Goal: Subscribe to service/newsletter

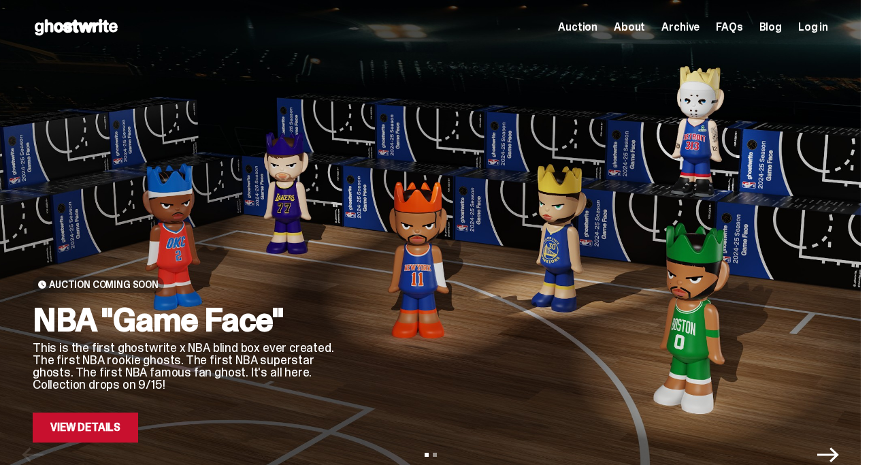
click at [81, 431] on link "View Details" at bounding box center [85, 427] width 105 height 30
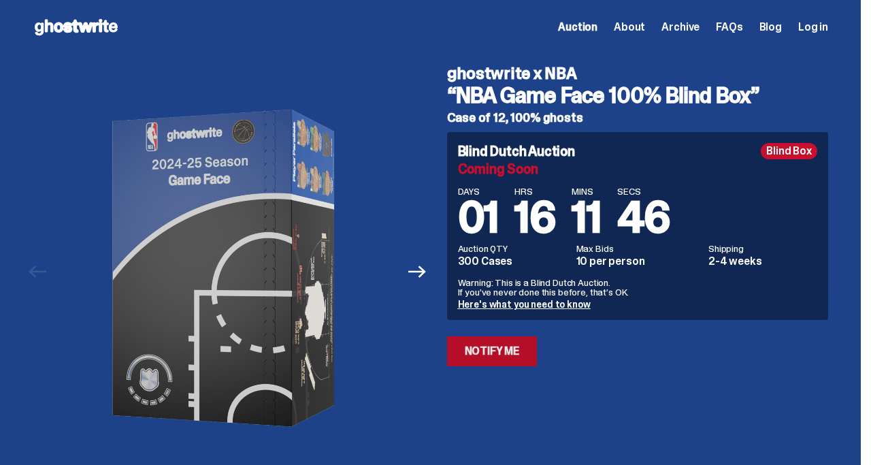
click at [524, 356] on link "Notify Me" at bounding box center [492, 351] width 90 height 30
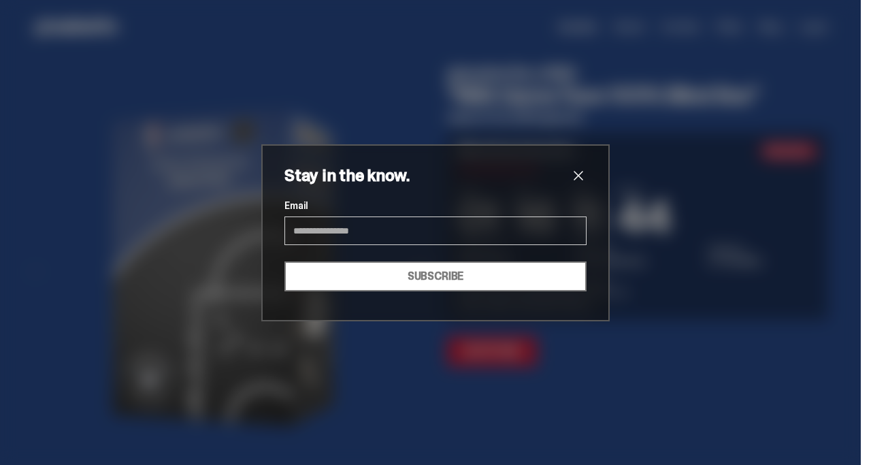
click at [320, 229] on input "Email" at bounding box center [435, 230] width 302 height 29
type input "**********"
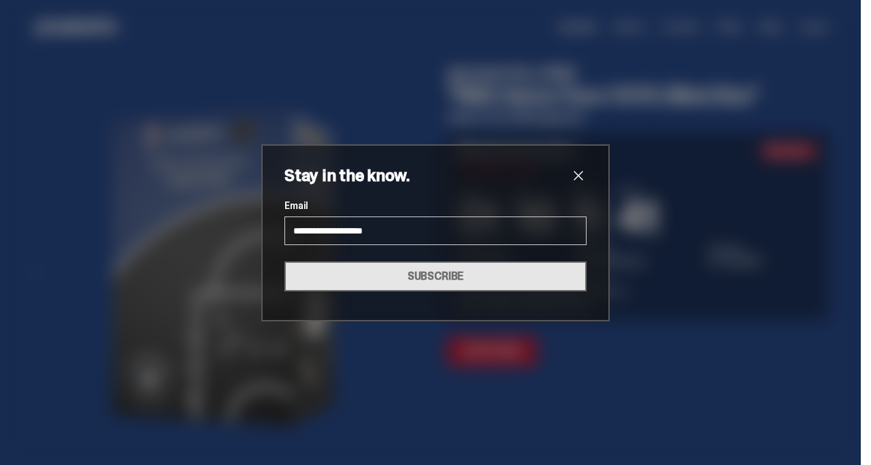
click at [399, 282] on button "SUBSCRIBE" at bounding box center [435, 276] width 302 height 30
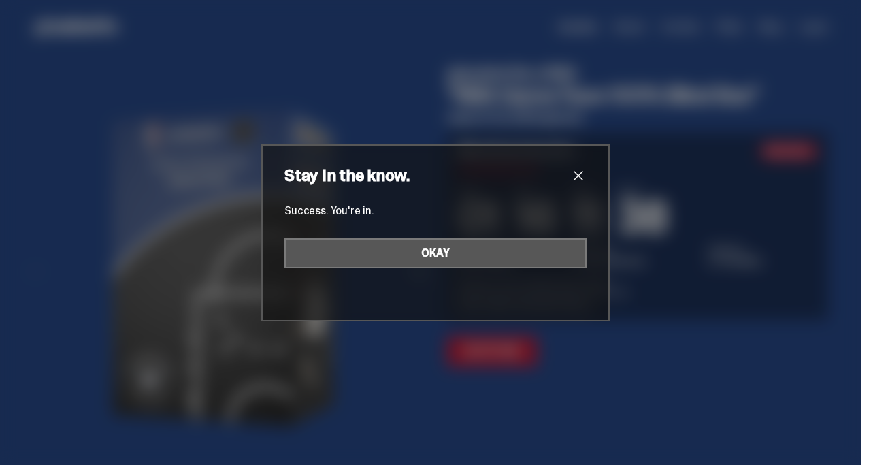
click at [459, 255] on button "OKAY" at bounding box center [435, 253] width 302 height 30
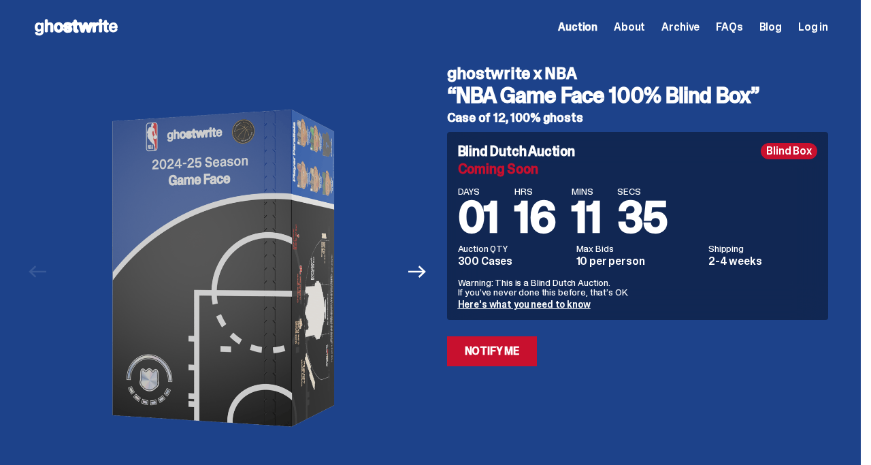
click at [597, 33] on span "Auction" at bounding box center [577, 27] width 39 height 11
click at [597, 31] on span "Auction" at bounding box center [577, 27] width 39 height 11
